Goal: Transaction & Acquisition: Purchase product/service

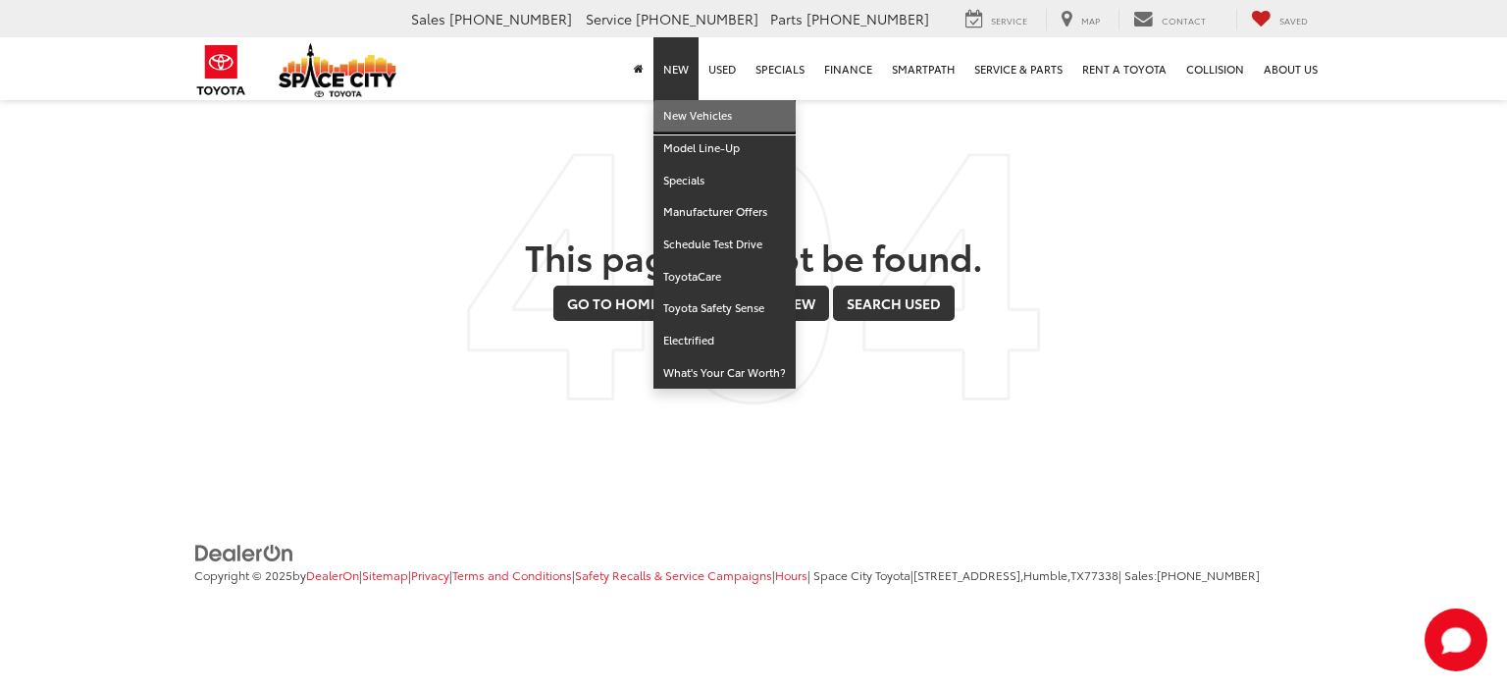
click at [686, 108] on link "New Vehicles" at bounding box center [724, 116] width 142 height 32
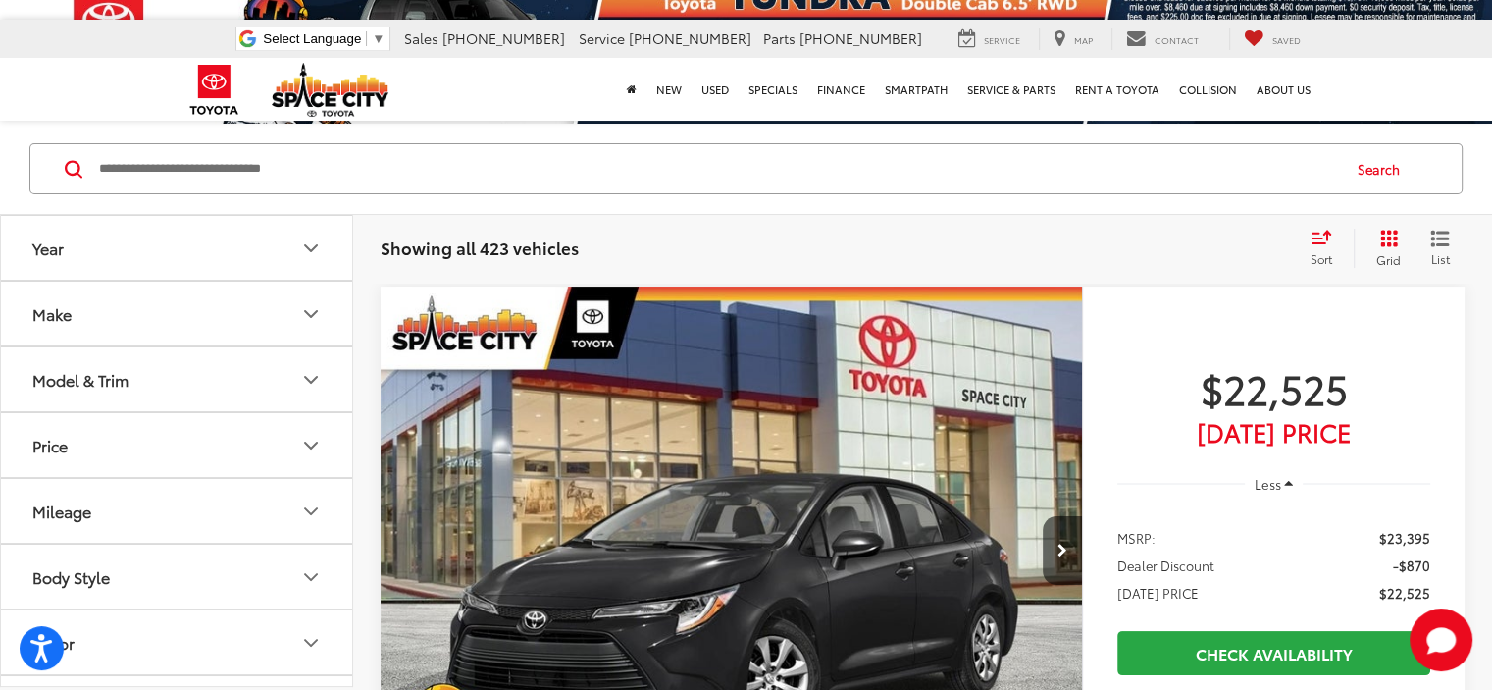
scroll to position [141, 0]
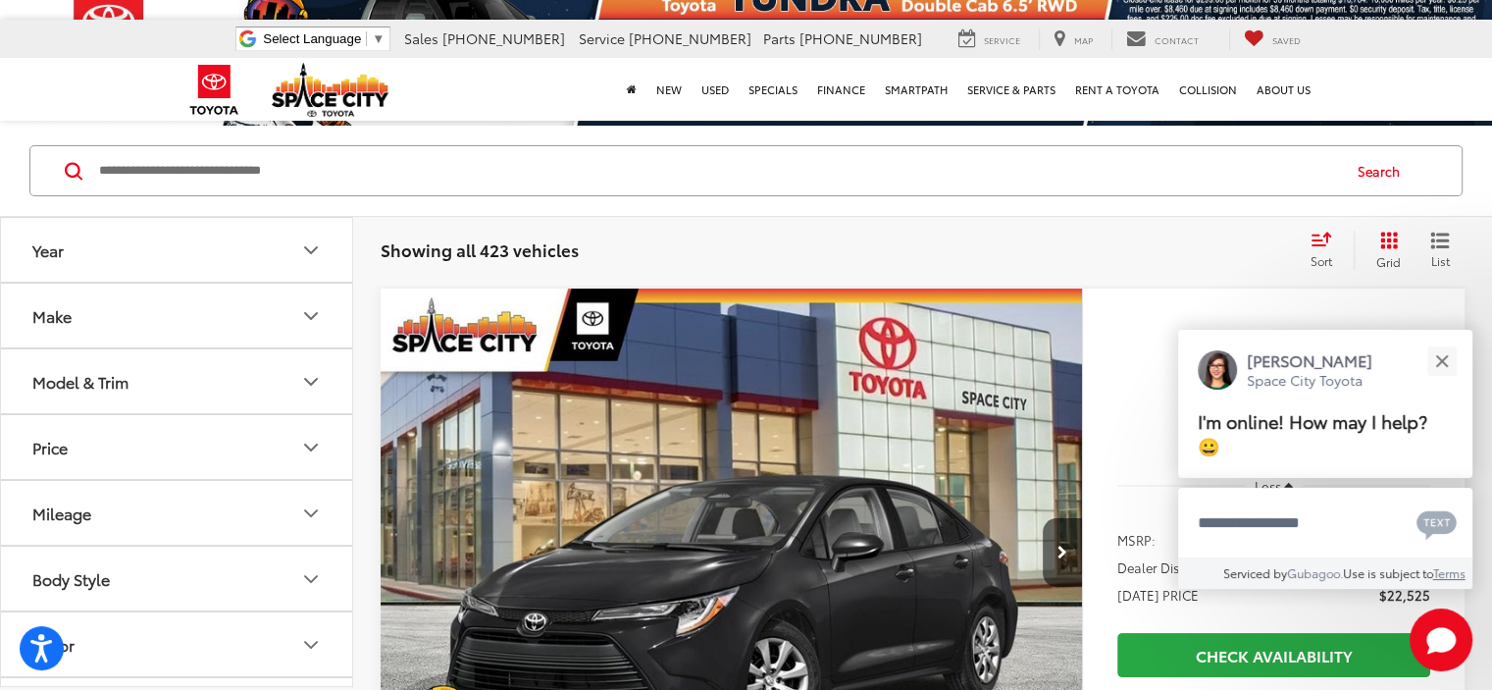
click at [305, 254] on icon "Year" at bounding box center [311, 250] width 24 height 24
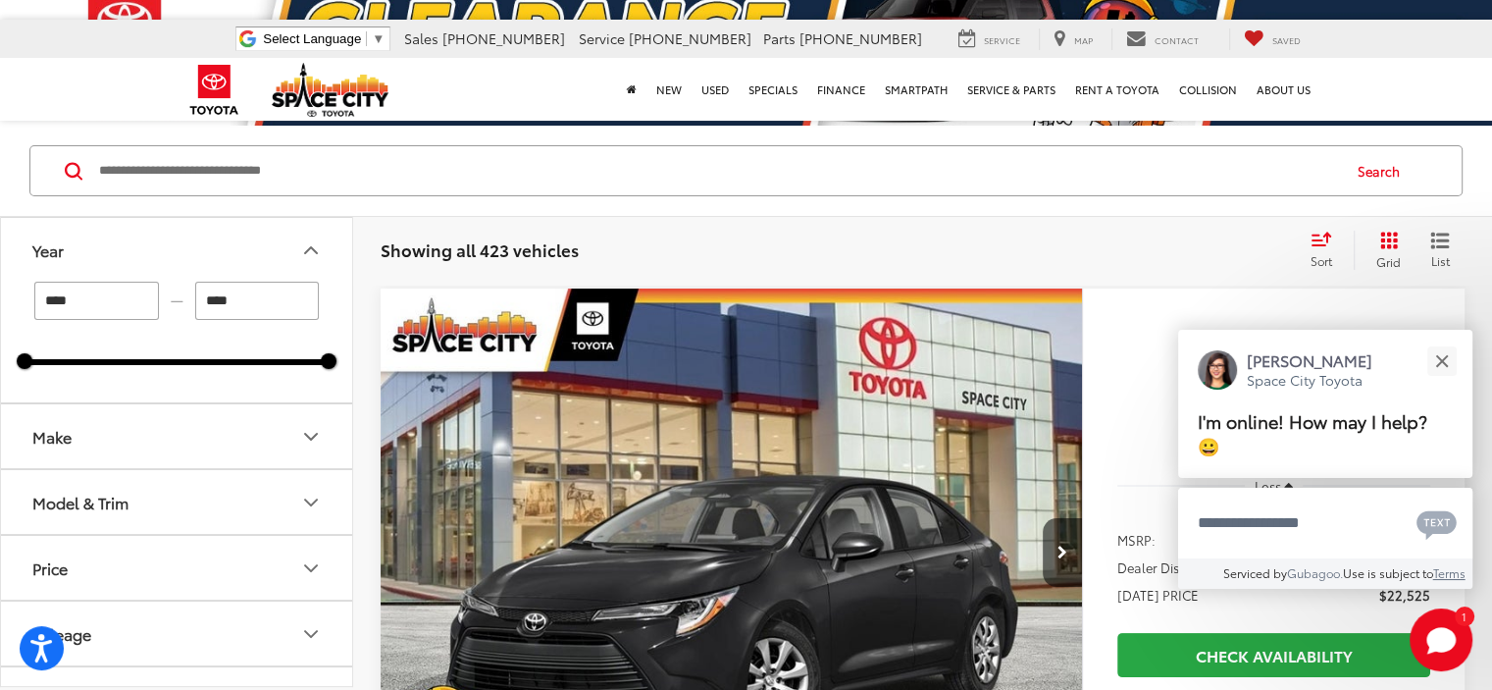
click at [118, 296] on input "****" at bounding box center [96, 301] width 125 height 38
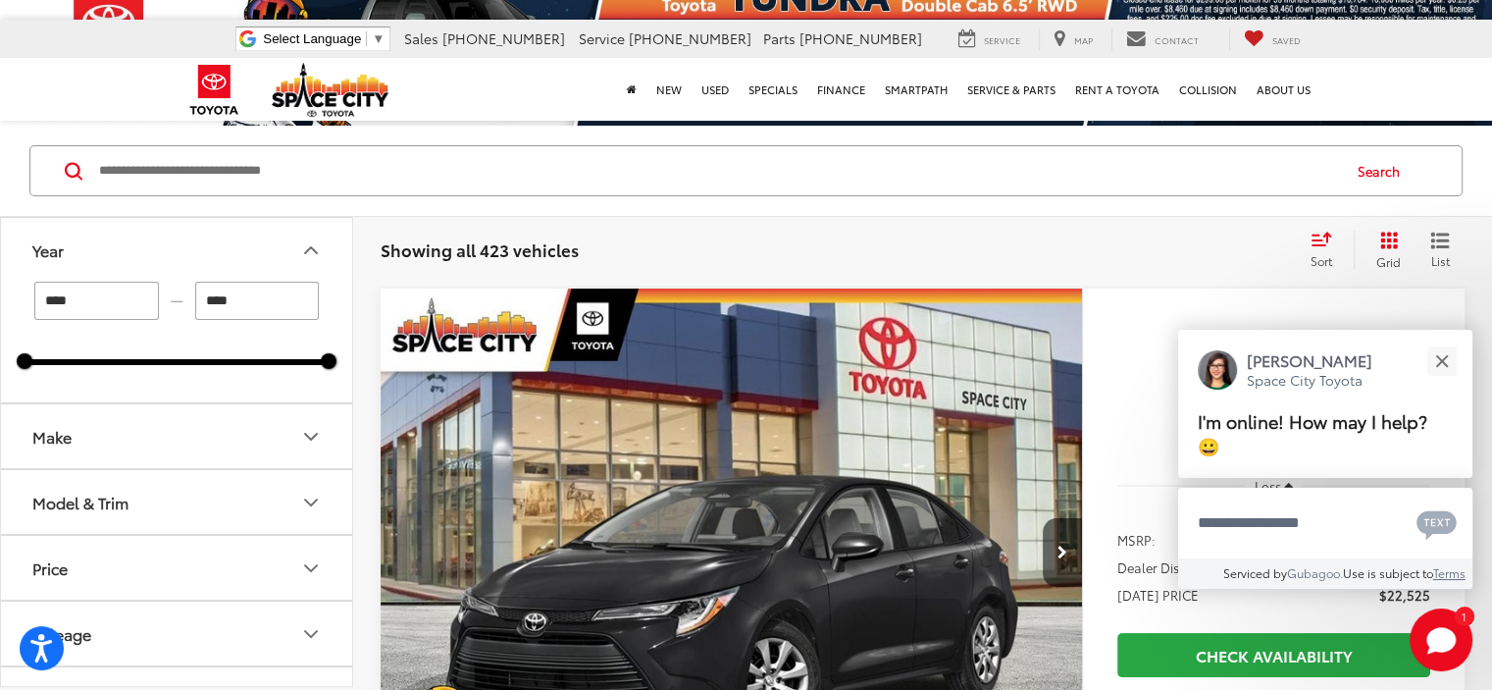
type input "****"
click at [302, 440] on icon "Make" at bounding box center [311, 437] width 24 height 24
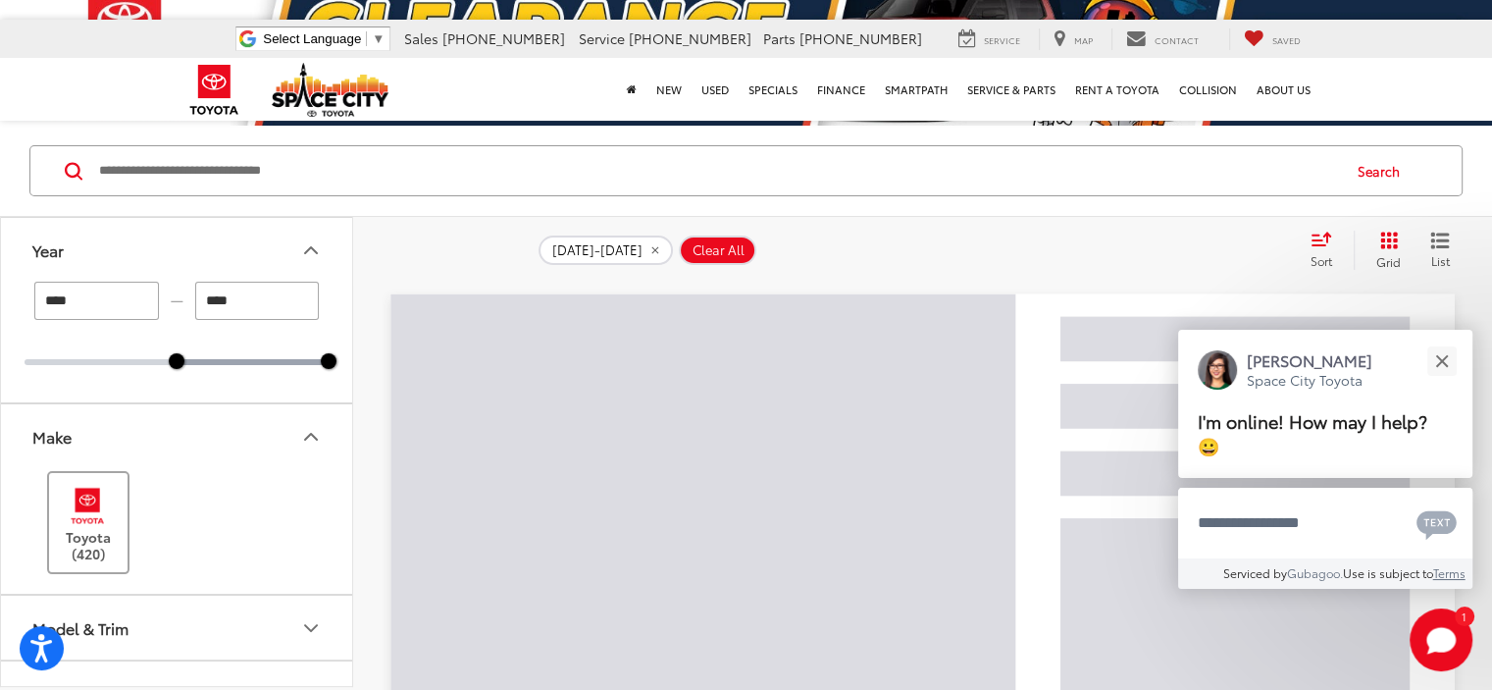
click at [103, 509] on img at bounding box center [88, 506] width 54 height 46
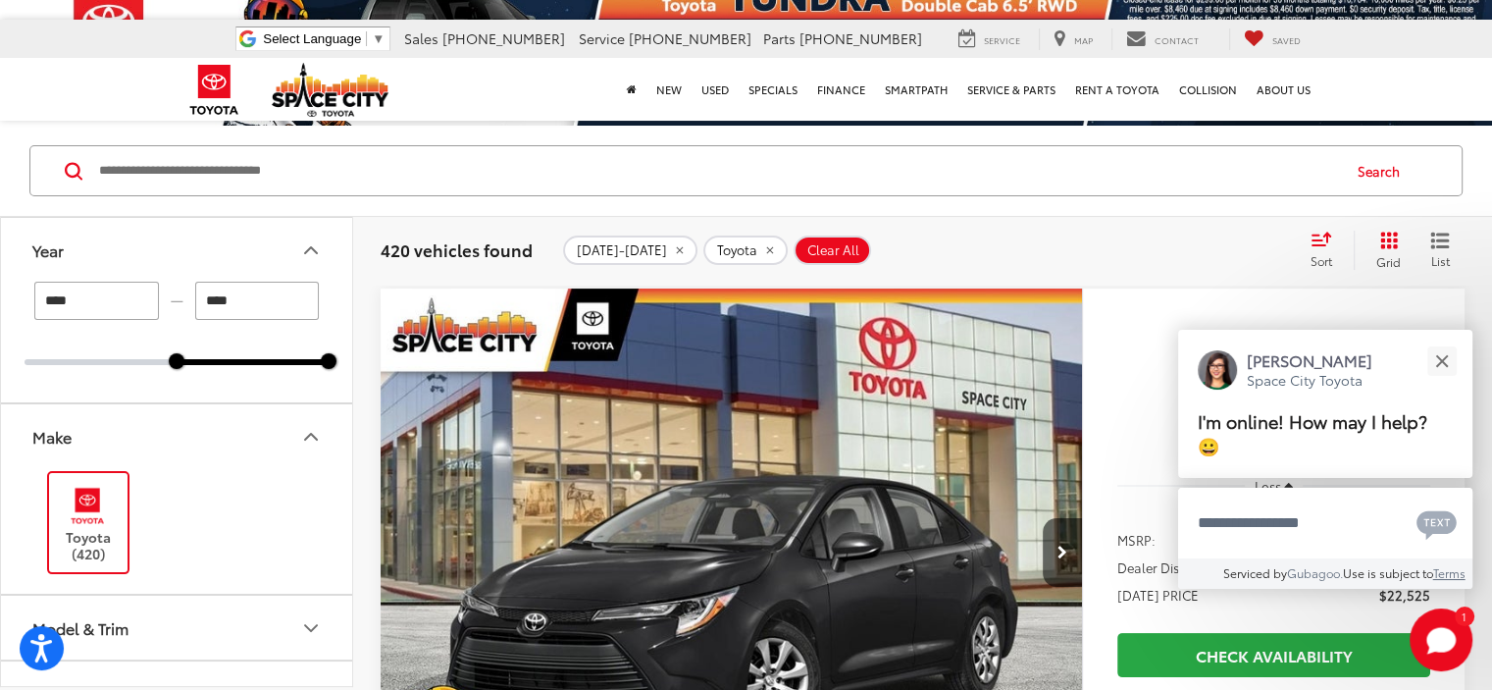
scroll to position [176, 0]
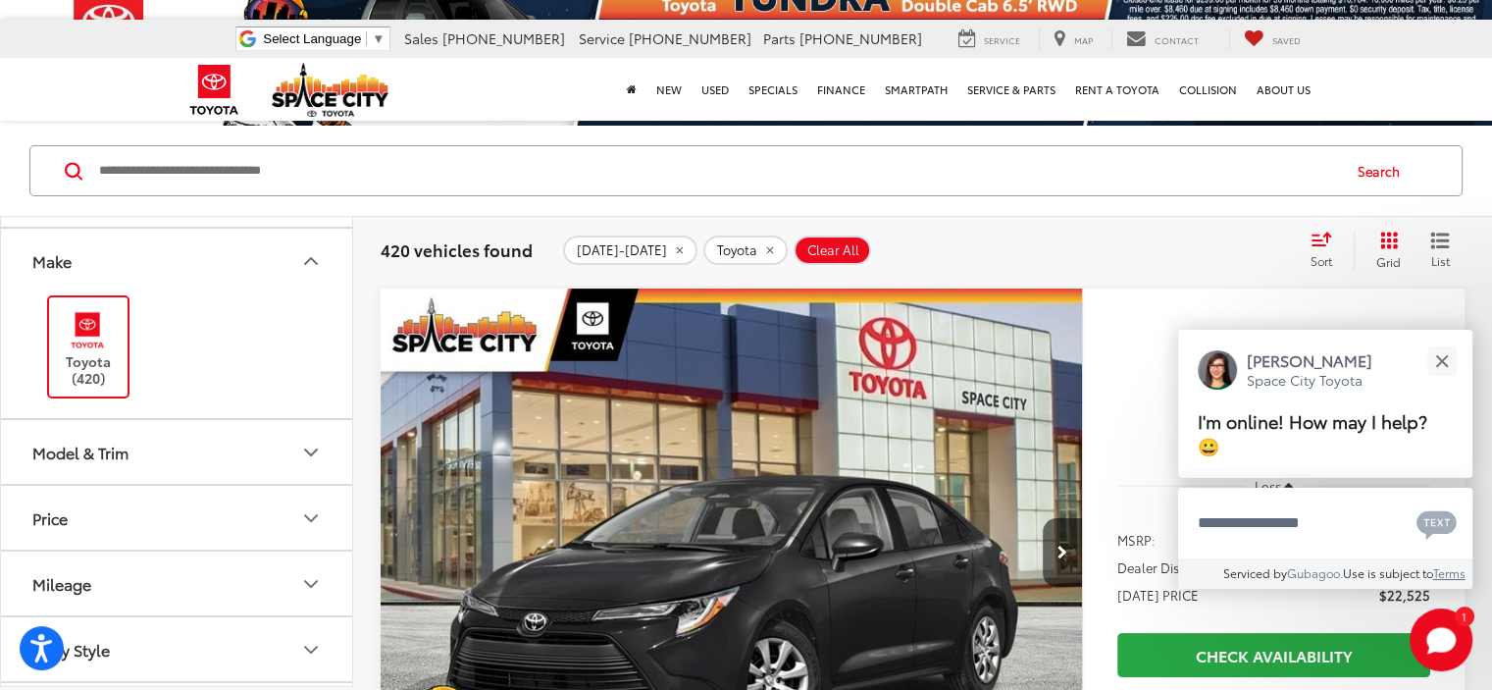
click at [310, 453] on icon "Model & Trim" at bounding box center [311, 452] width 24 height 24
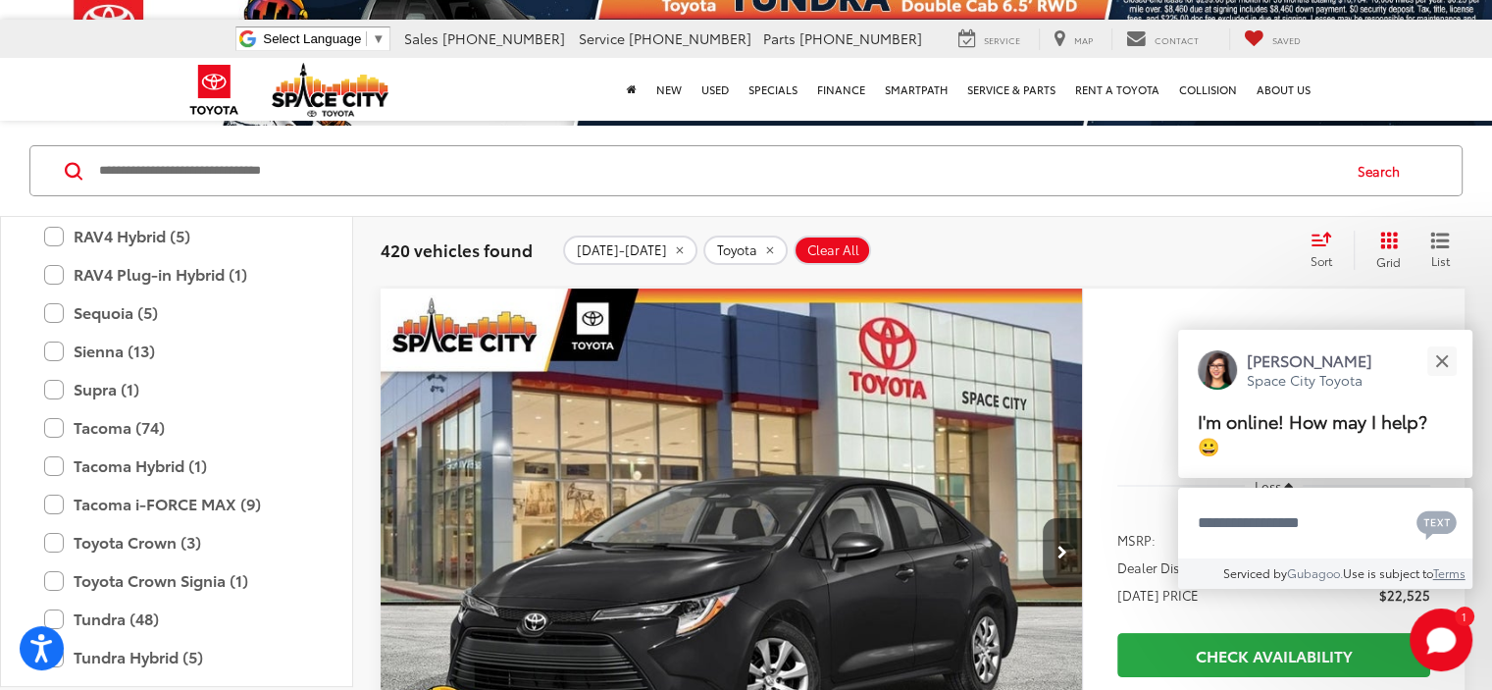
scroll to position [1146, 0]
click at [120, 416] on label "Tacoma (74)" at bounding box center [176, 427] width 265 height 34
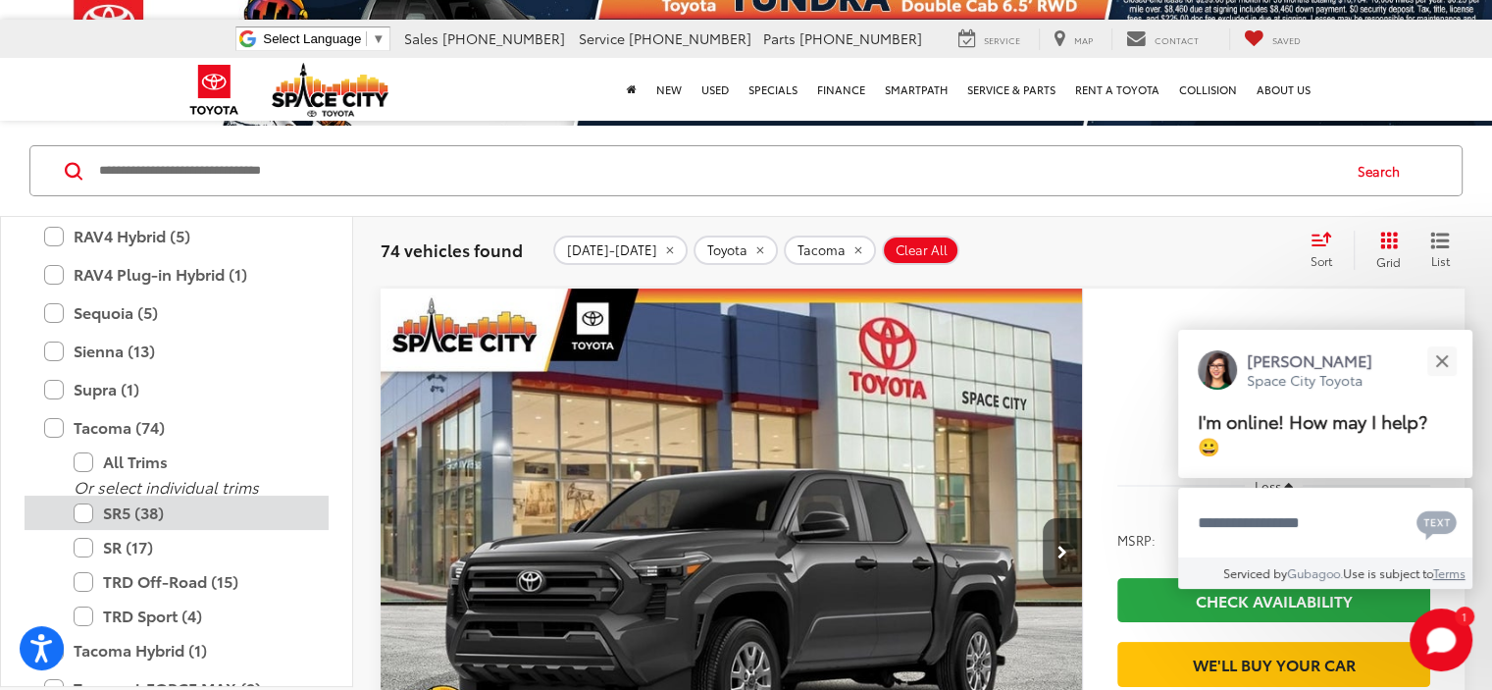
click at [134, 511] on label "SR5 (38)" at bounding box center [191, 512] width 235 height 34
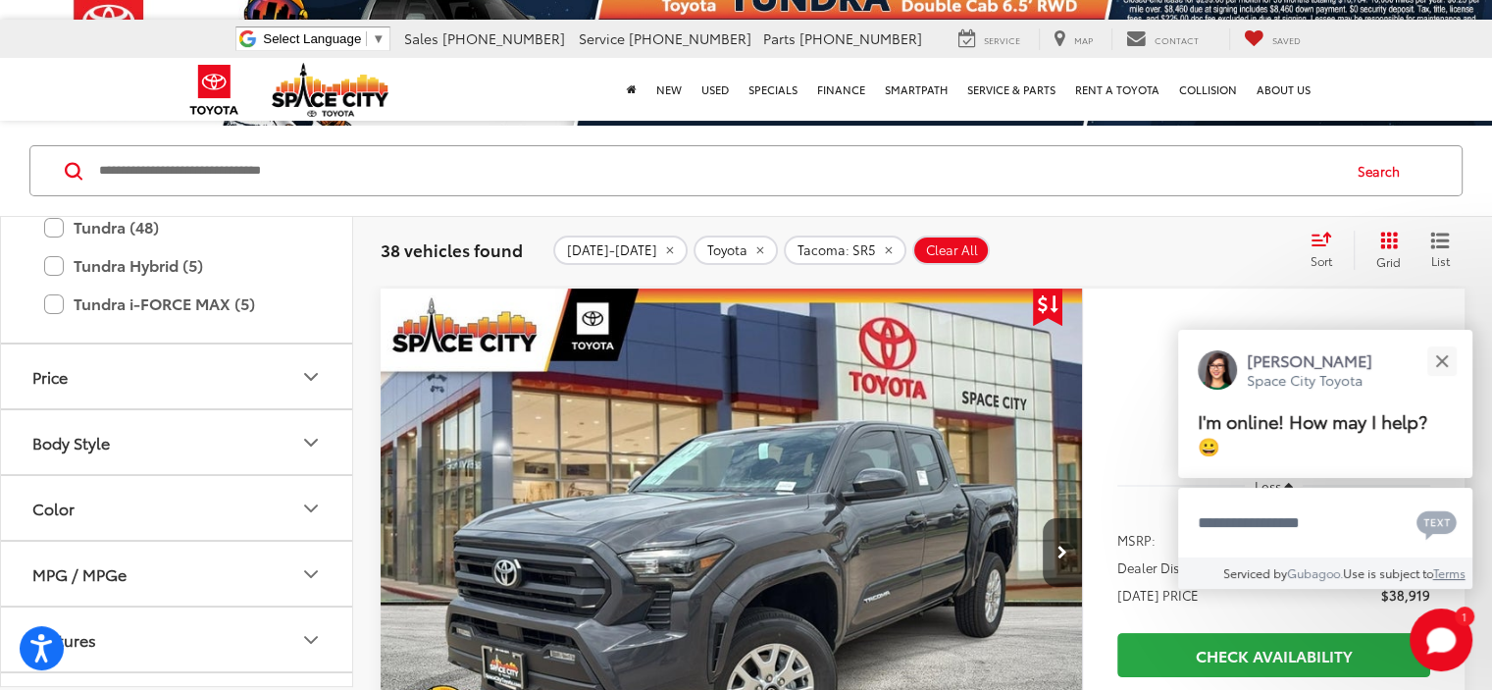
scroll to position [1538, 0]
click at [315, 431] on icon "Body Style" at bounding box center [311, 442] width 24 height 24
click at [35, 482] on label "4D Double Cab (29)" at bounding box center [104, 489] width 158 height 32
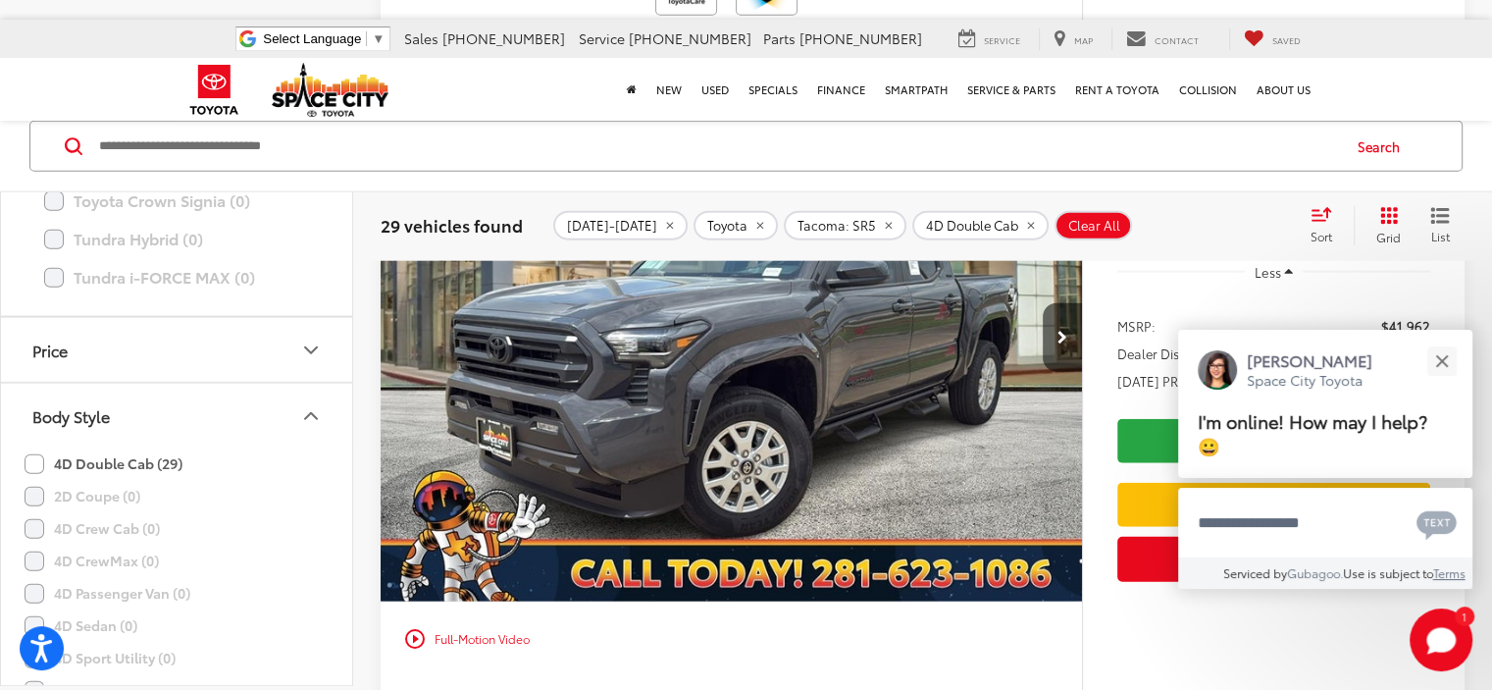
scroll to position [4831, 0]
click at [1436, 355] on div "Close" at bounding box center [1441, 360] width 13 height 13
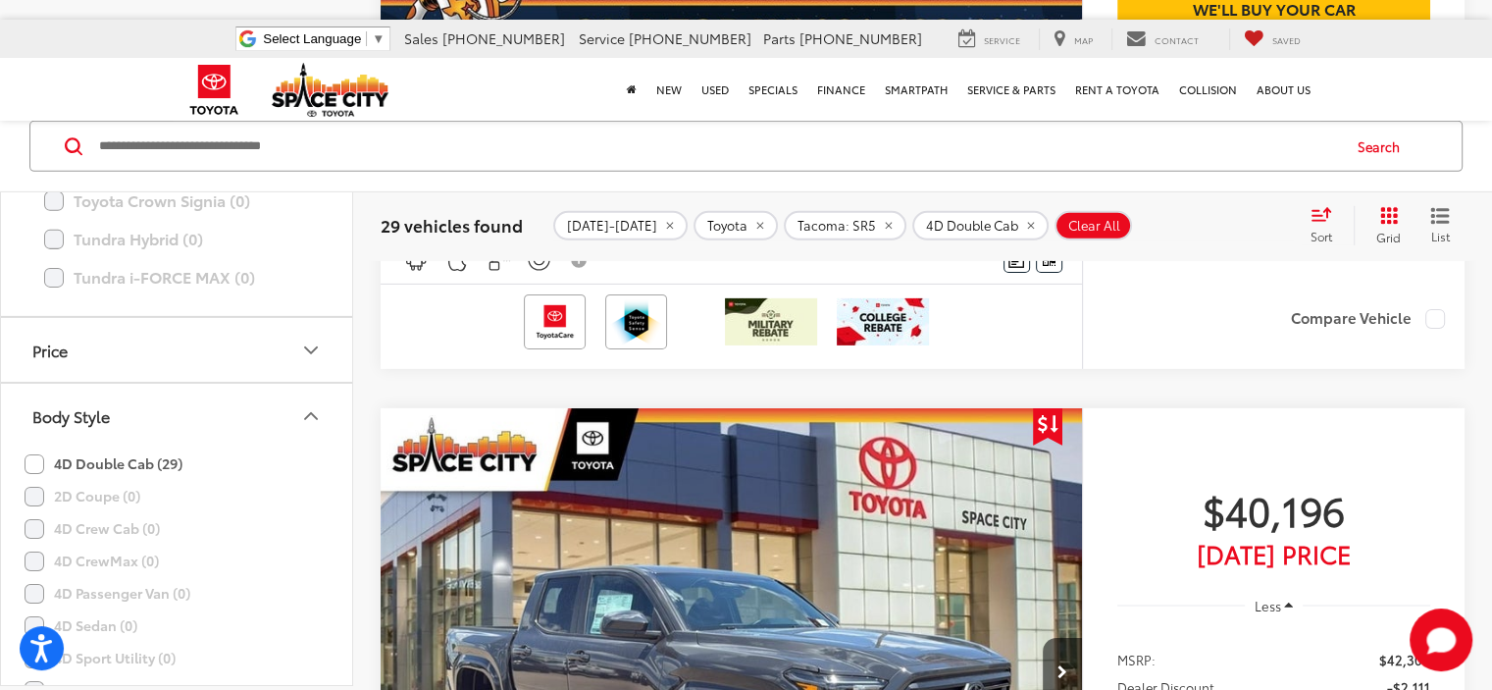
scroll to position [6267, 0]
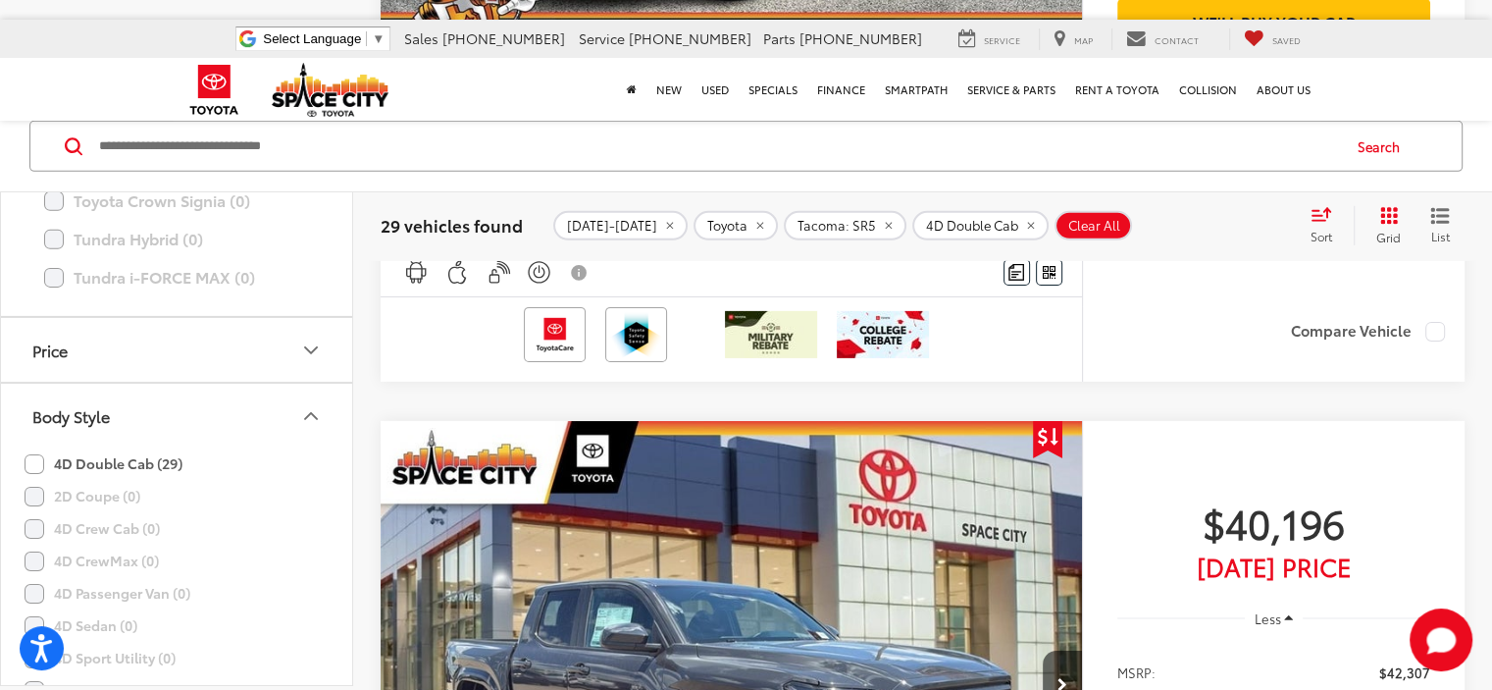
click at [1322, 223] on div "Sort" at bounding box center [1327, 225] width 53 height 39
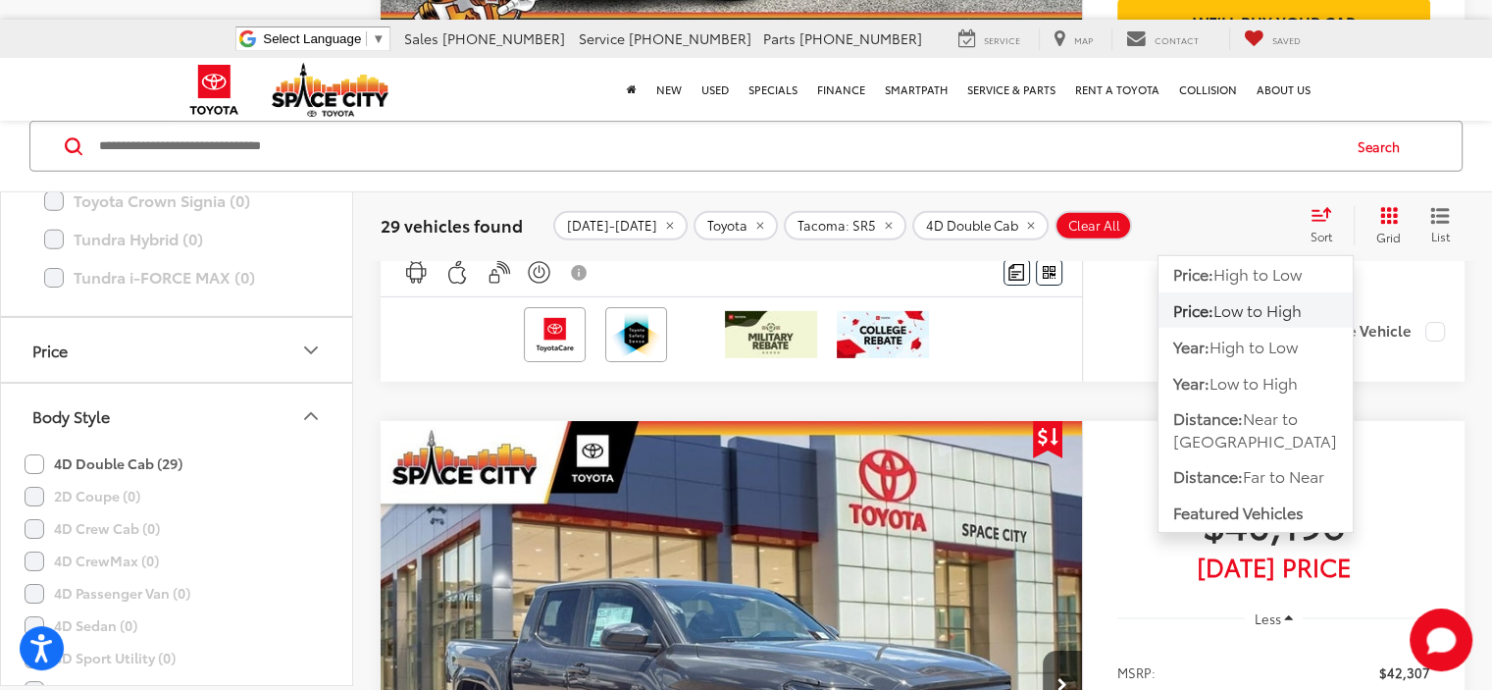
click at [1258, 305] on span "Low to High" at bounding box center [1258, 308] width 88 height 23
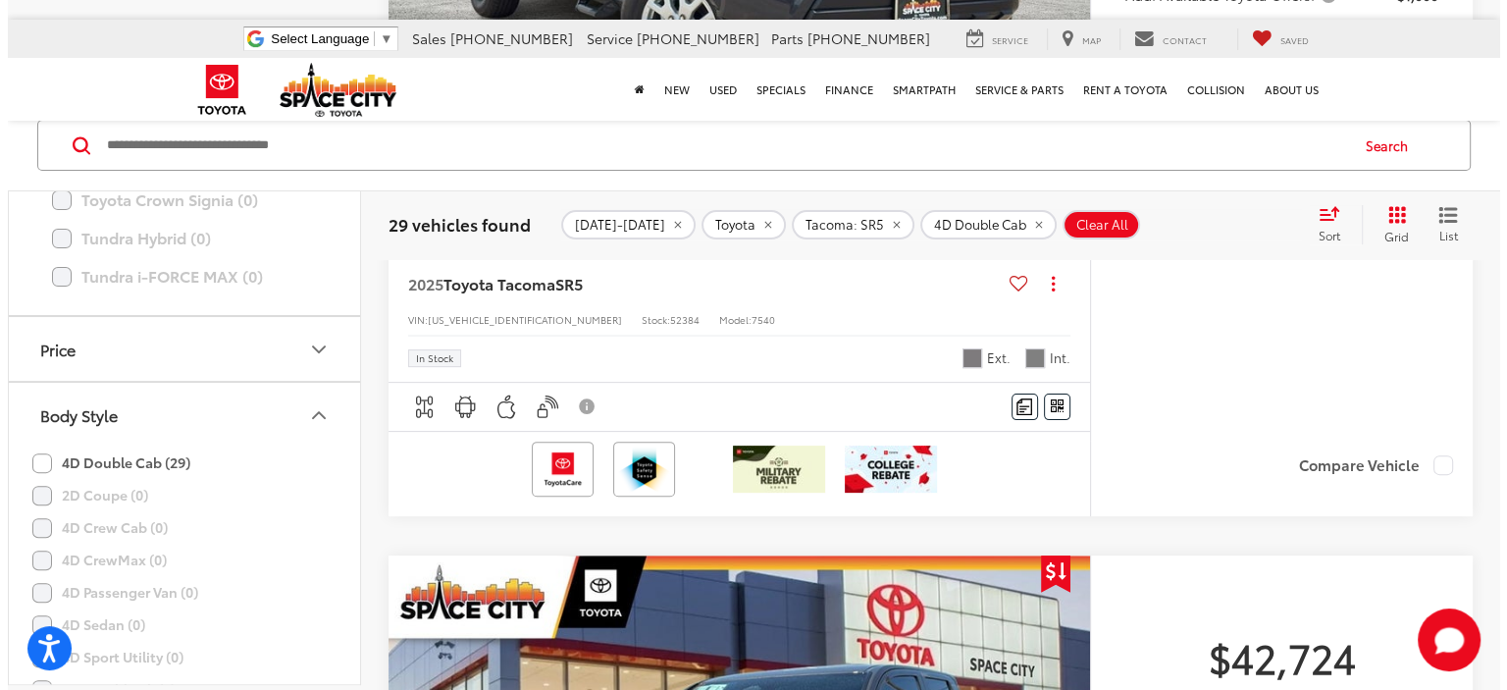
scroll to position [7954, 0]
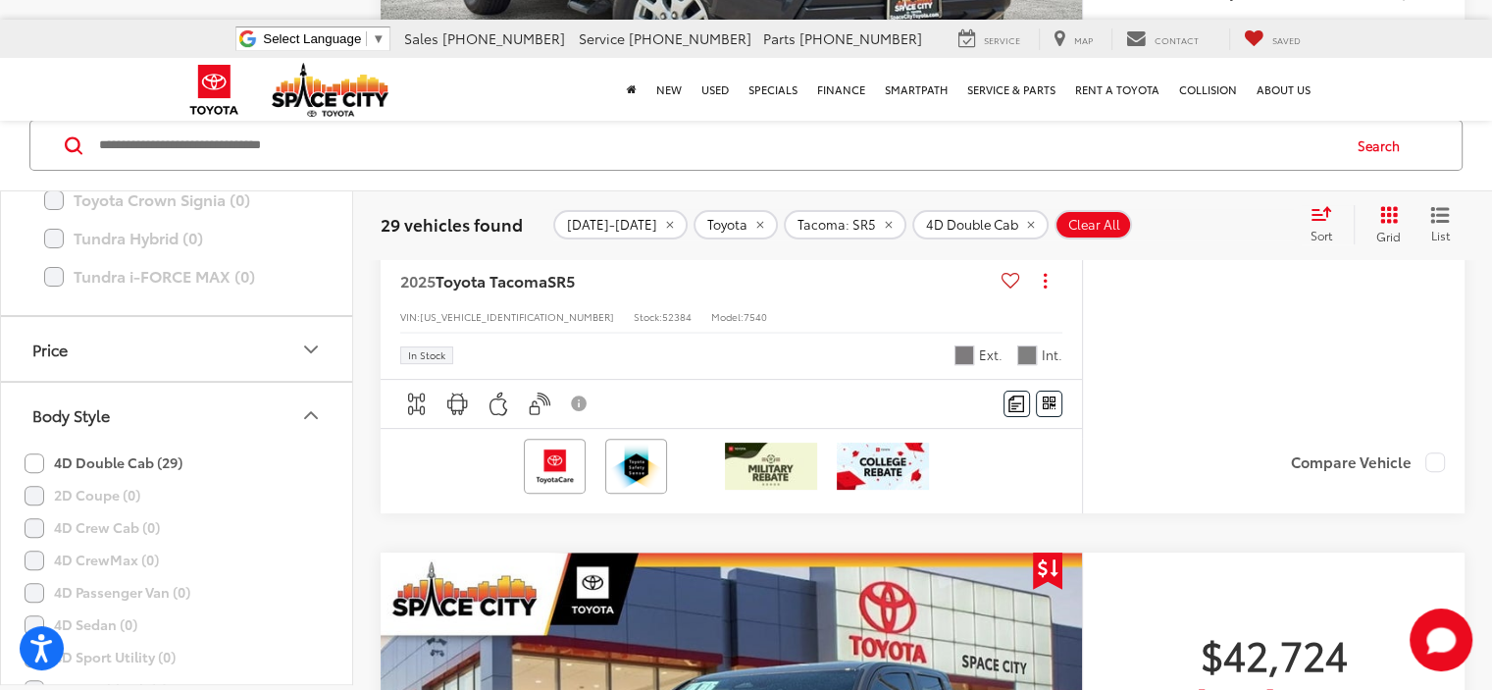
click at [0, 0] on span "Comments" at bounding box center [0, 0] width 0 height 0
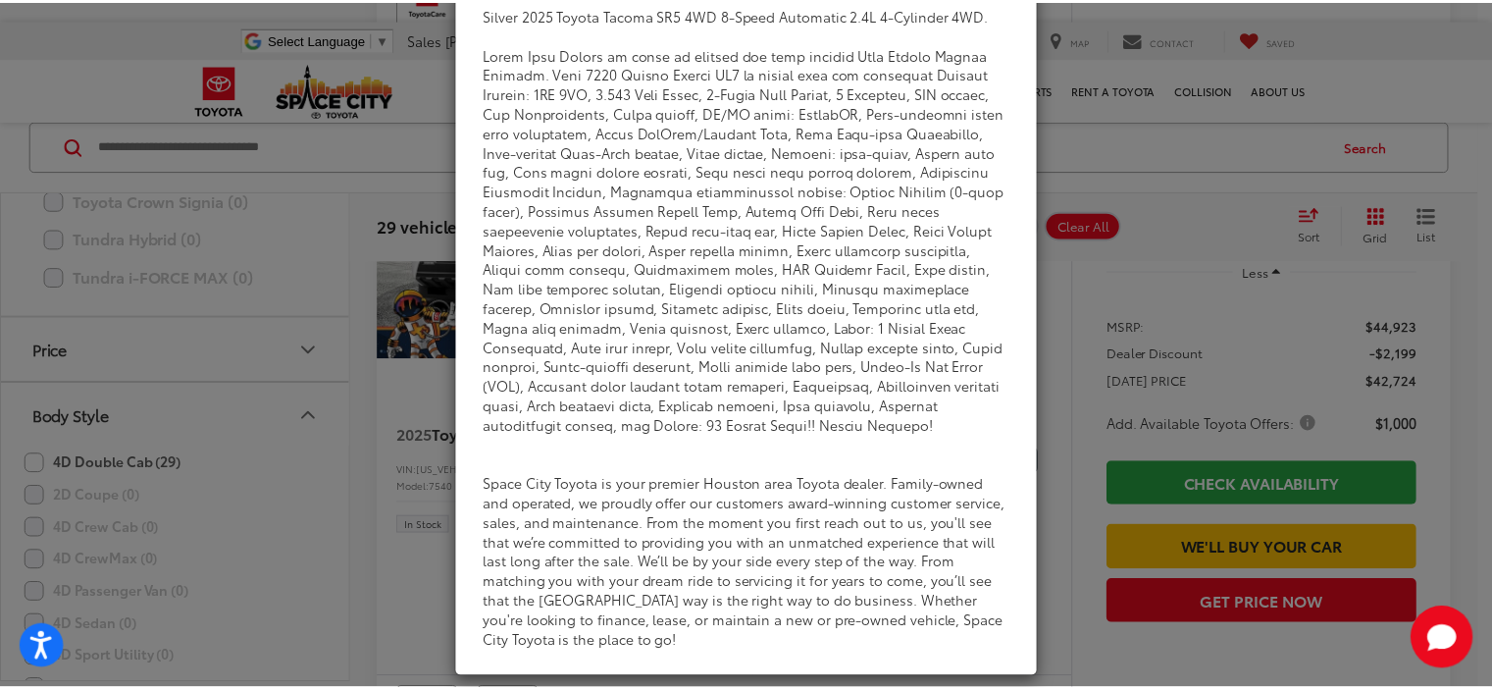
scroll to position [0, 0]
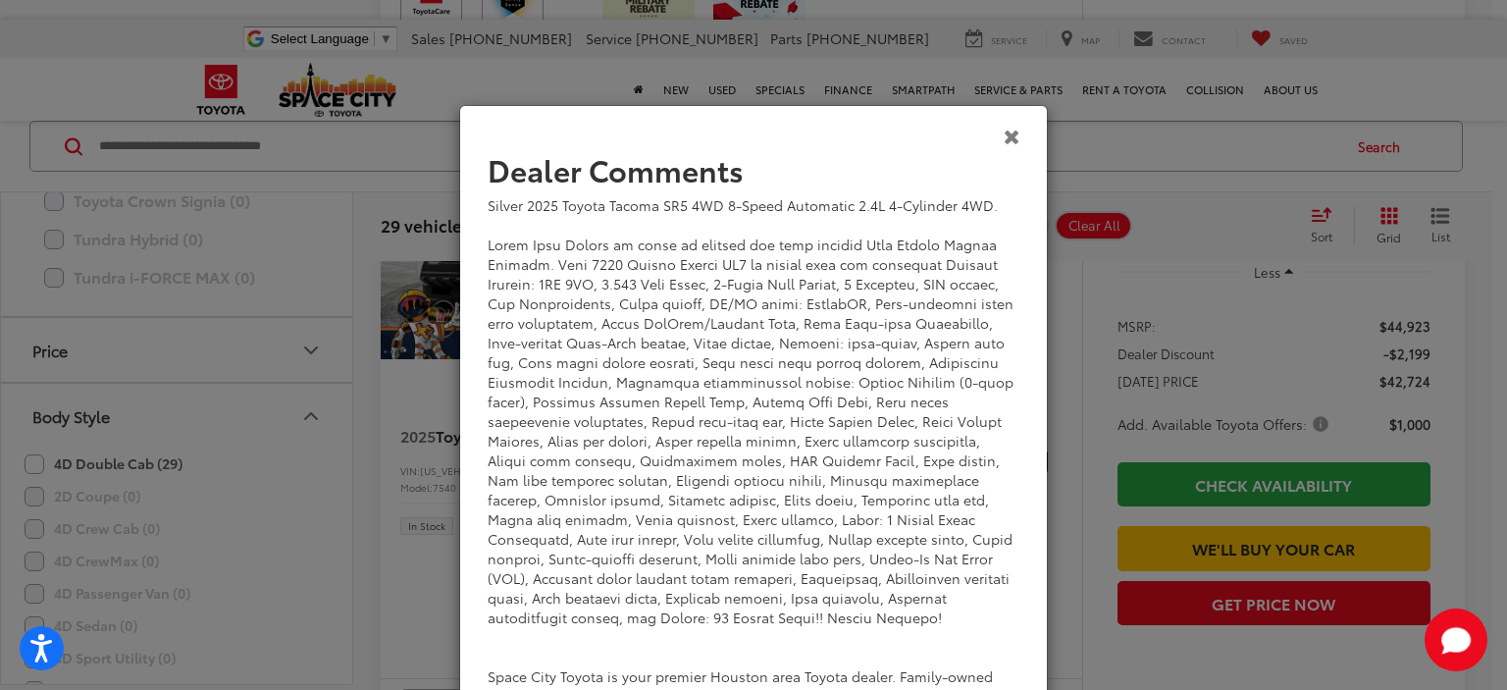
click at [1004, 143] on icon "Close" at bounding box center [1012, 136] width 17 height 21
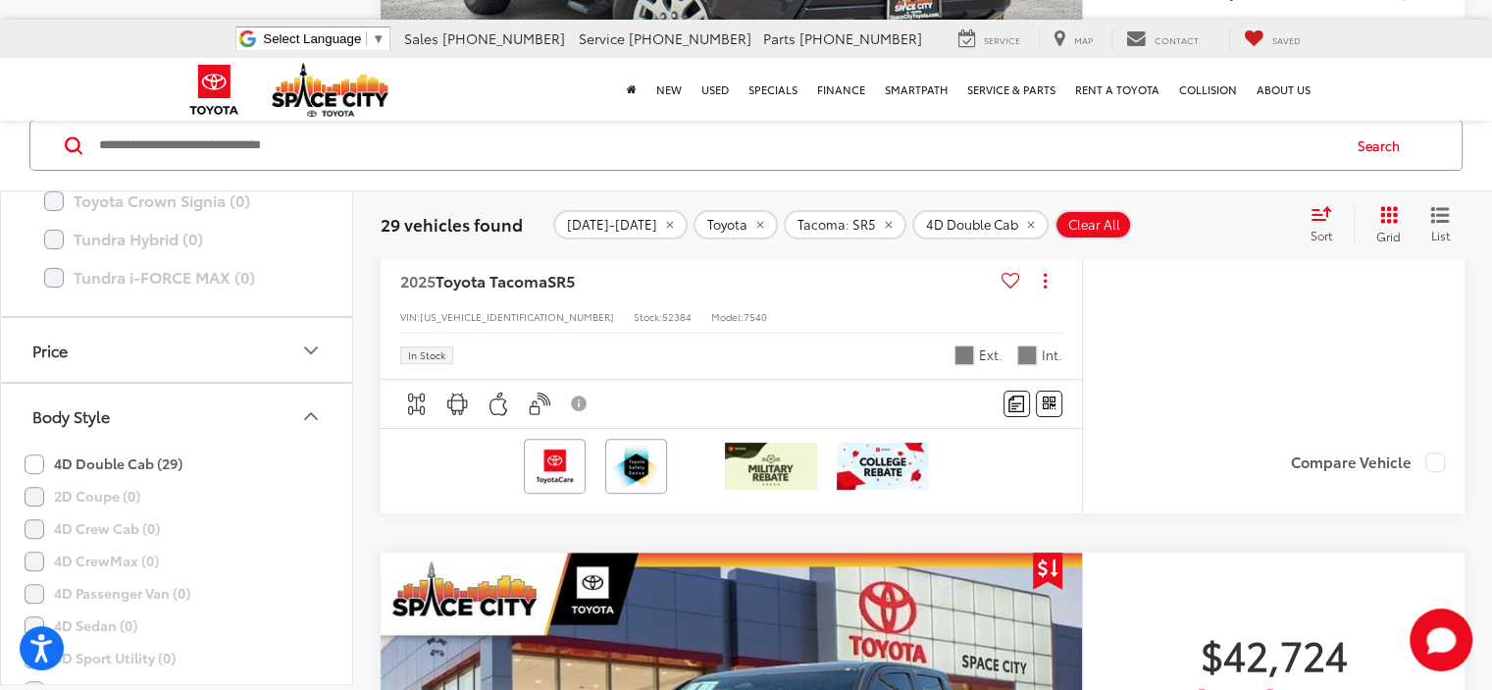
click at [0, 0] on span "Window Sticker" at bounding box center [0, 0] width 0 height 0
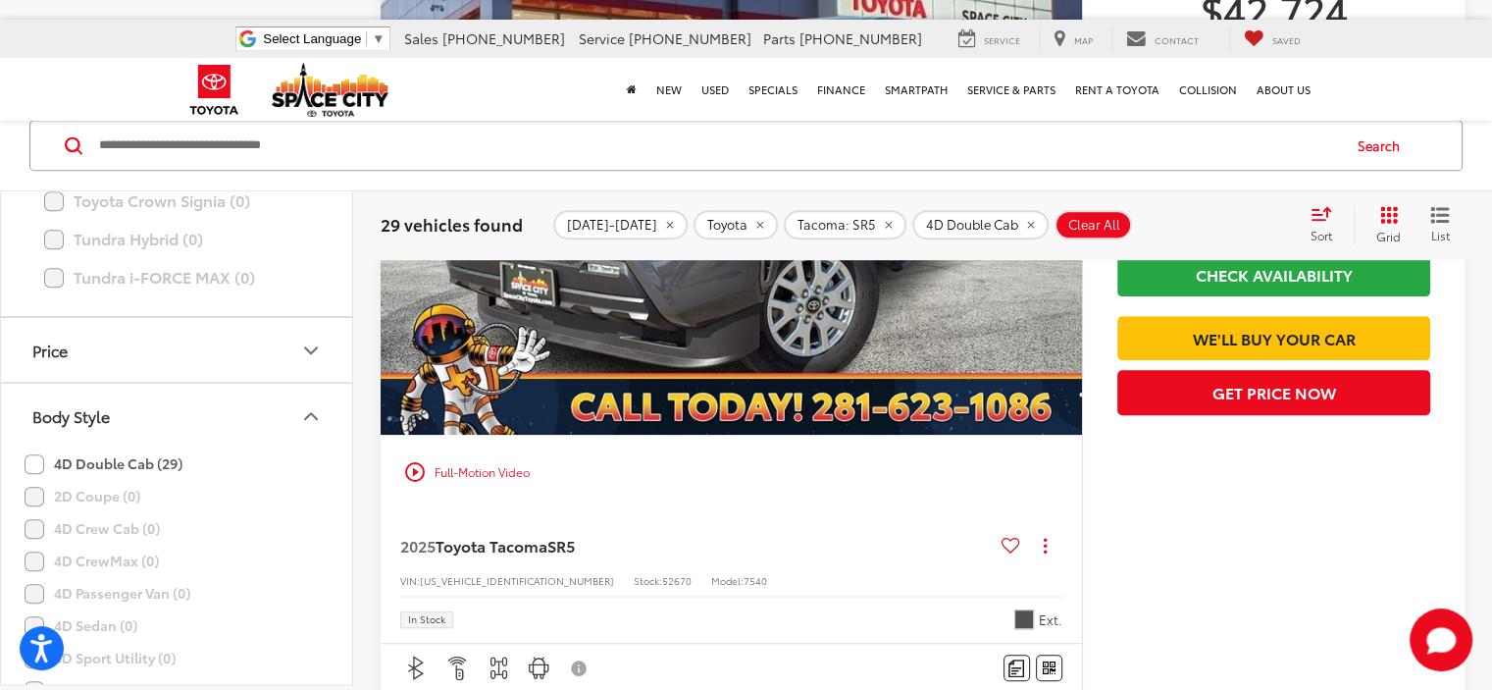
scroll to position [8598, 0]
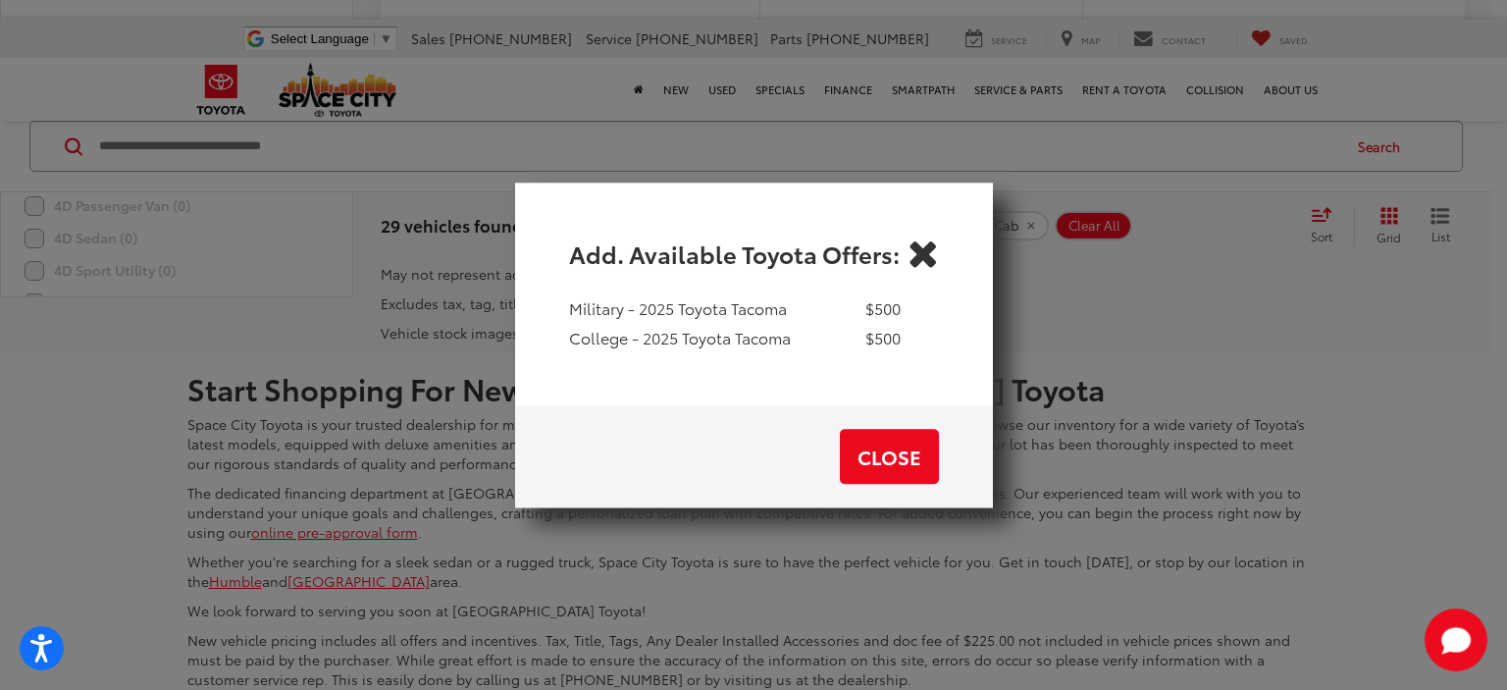
click at [923, 255] on icon "Close" at bounding box center [922, 252] width 31 height 31
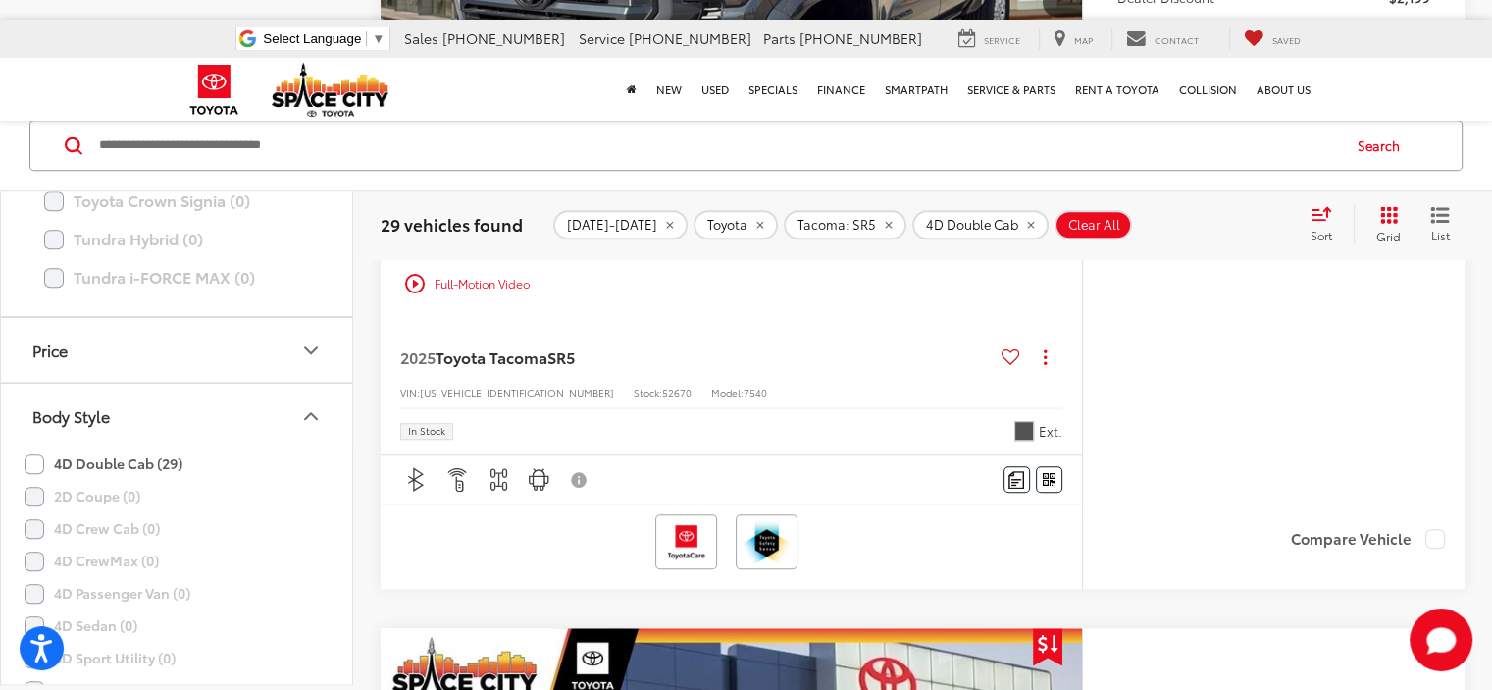
scroll to position [8798, 0]
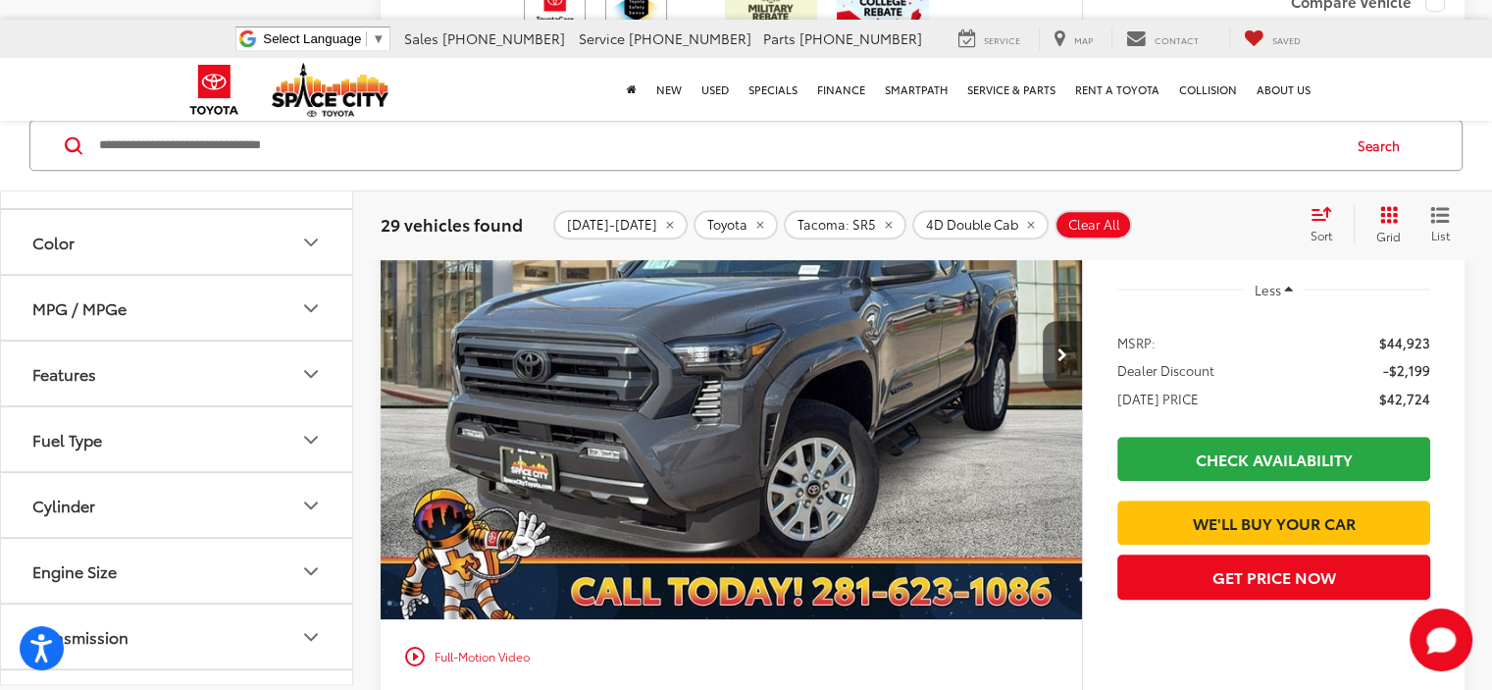
scroll to position [2121, 0]
click at [323, 372] on button "Features" at bounding box center [177, 371] width 353 height 64
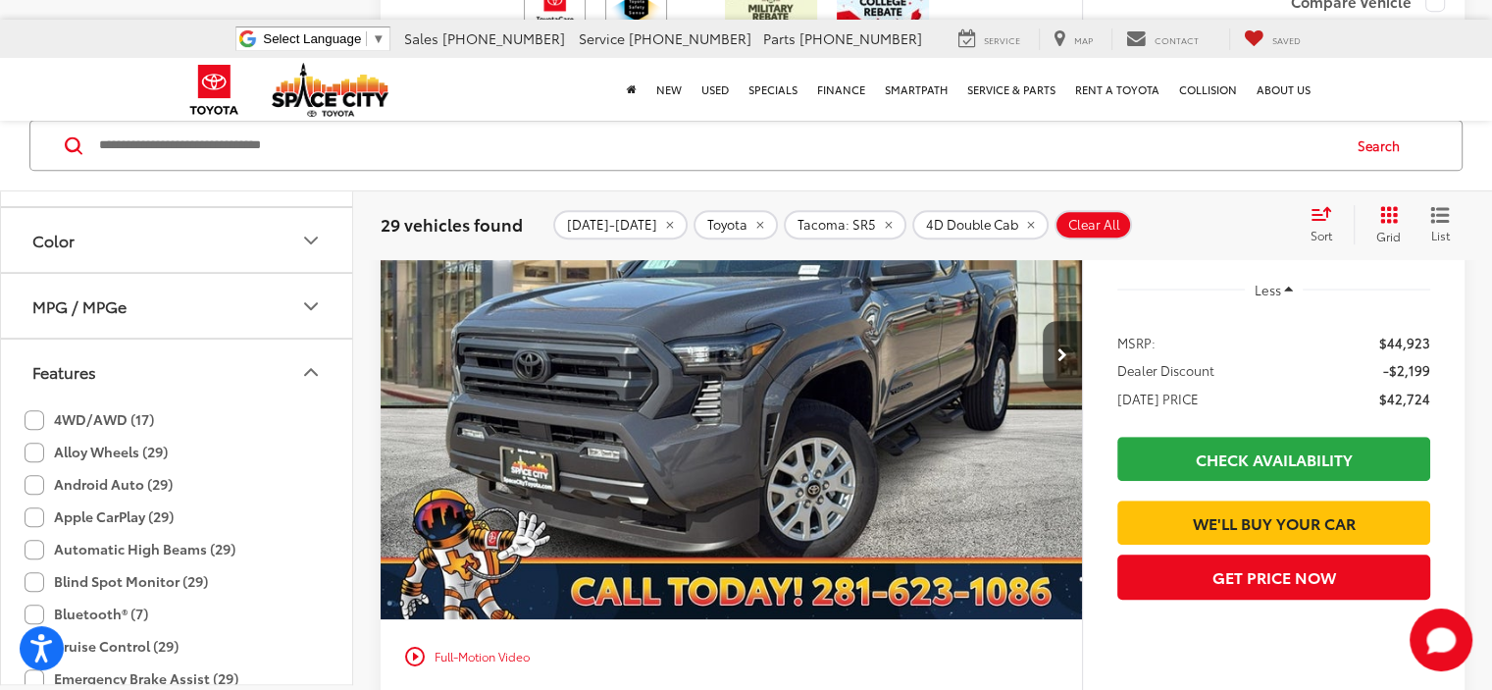
click at [323, 372] on button "Features" at bounding box center [177, 371] width 353 height 64
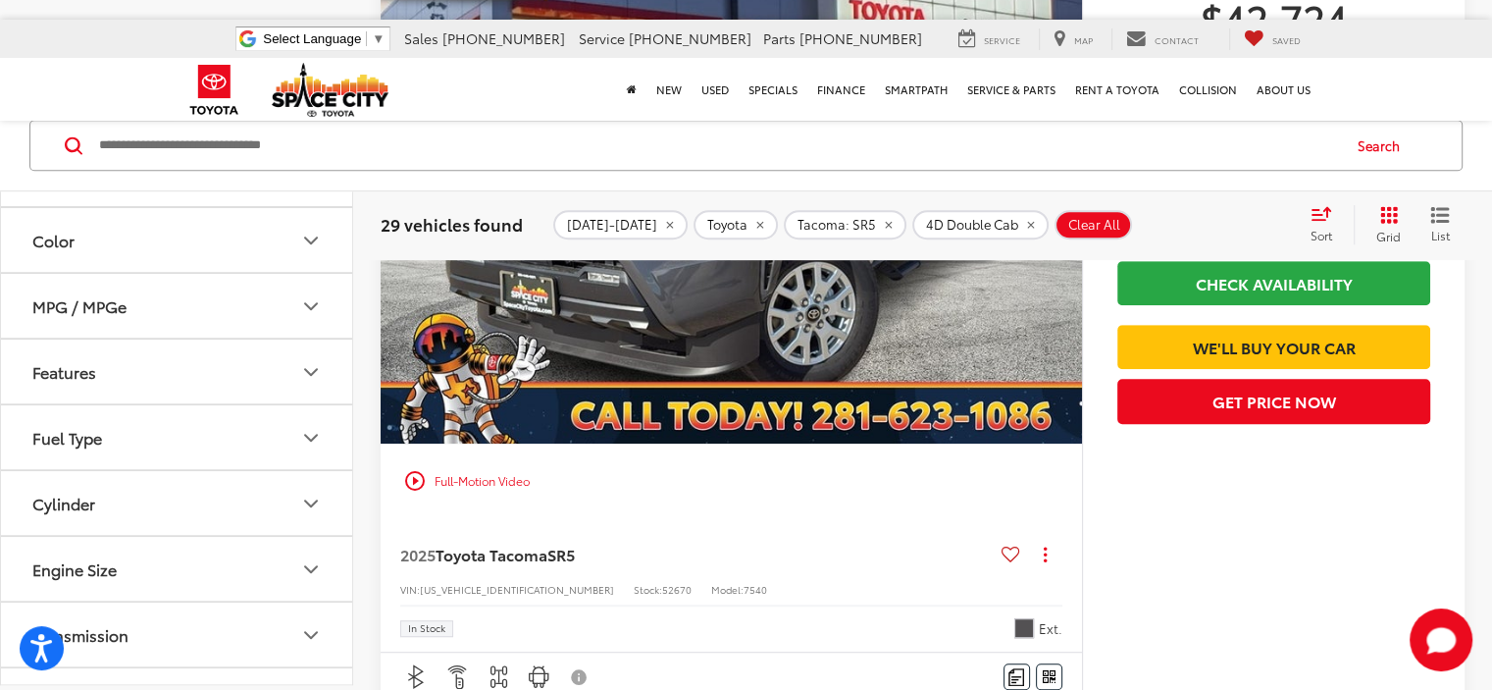
scroll to position [8578, 0]
